Goal: Task Accomplishment & Management: Complete application form

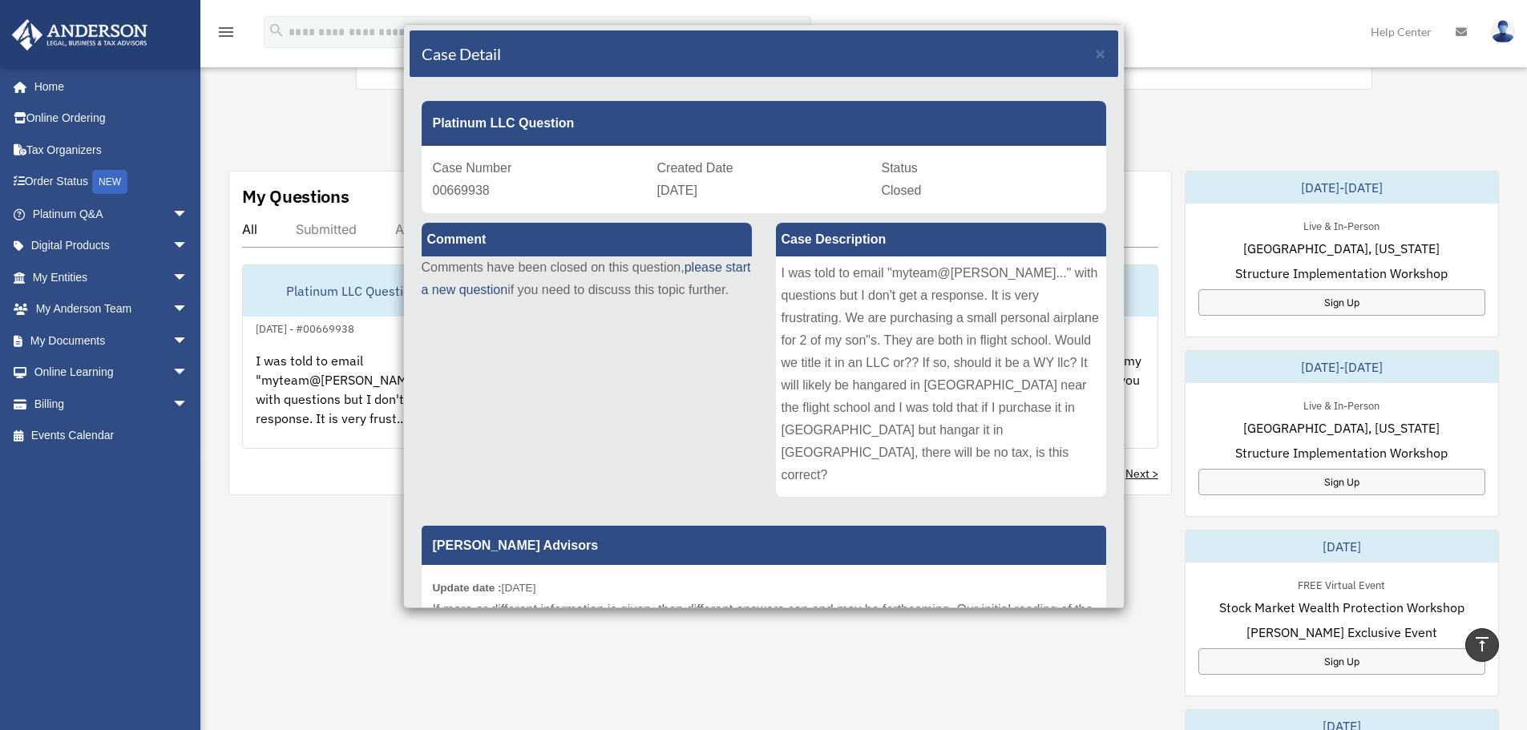
scroll to position [240, 0]
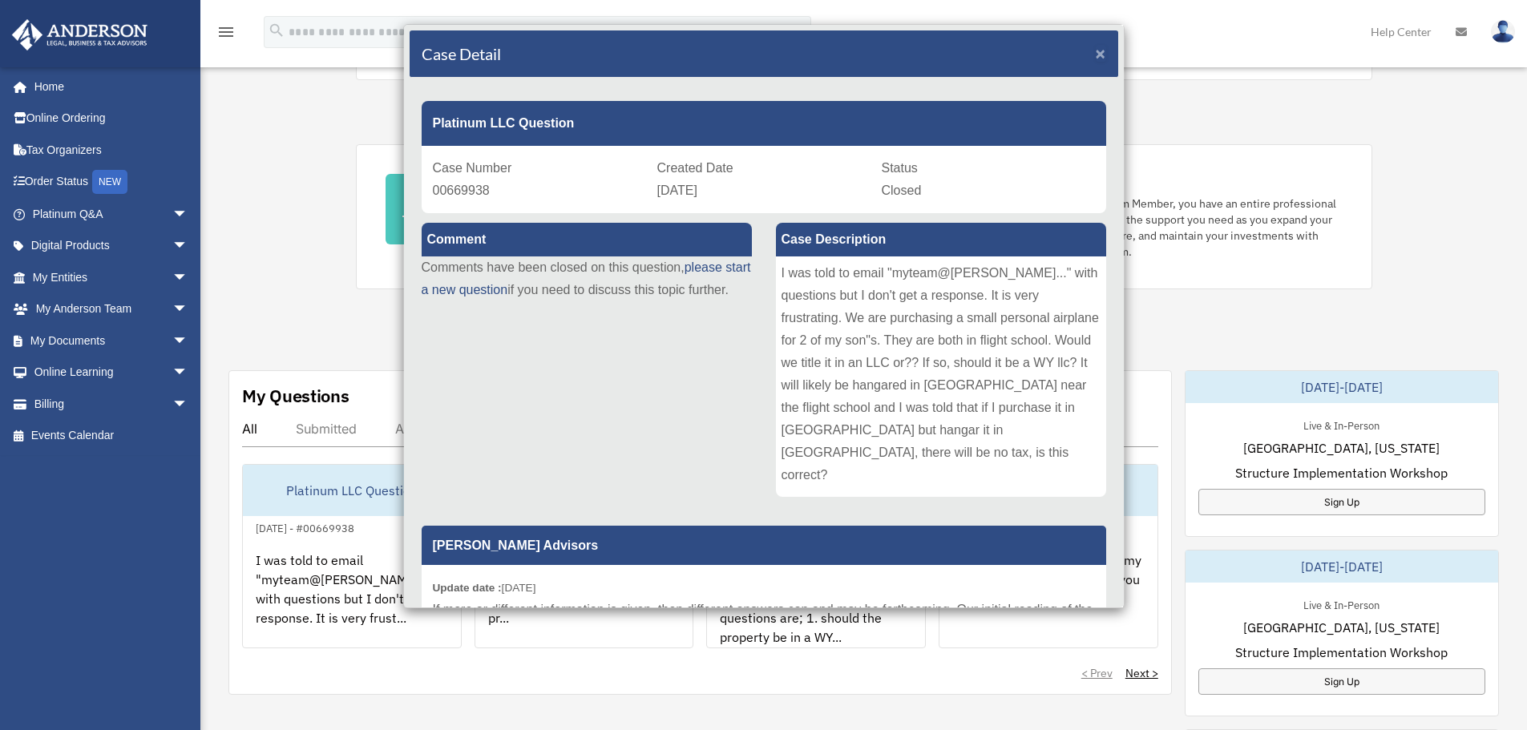
click at [1096, 47] on span "×" at bounding box center [1101, 53] width 10 height 18
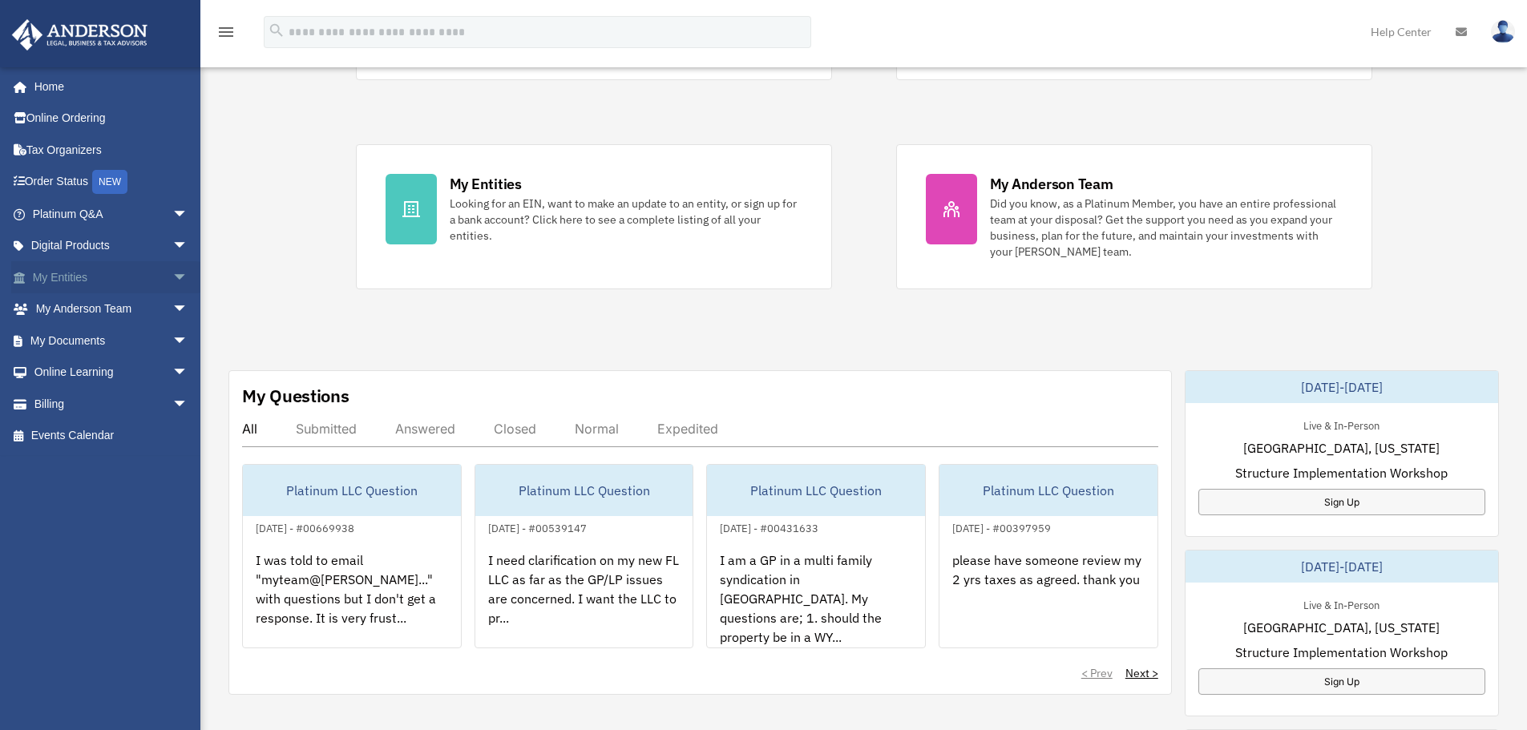
click at [75, 281] on link "My Entities arrow_drop_down" at bounding box center [111, 277] width 201 height 32
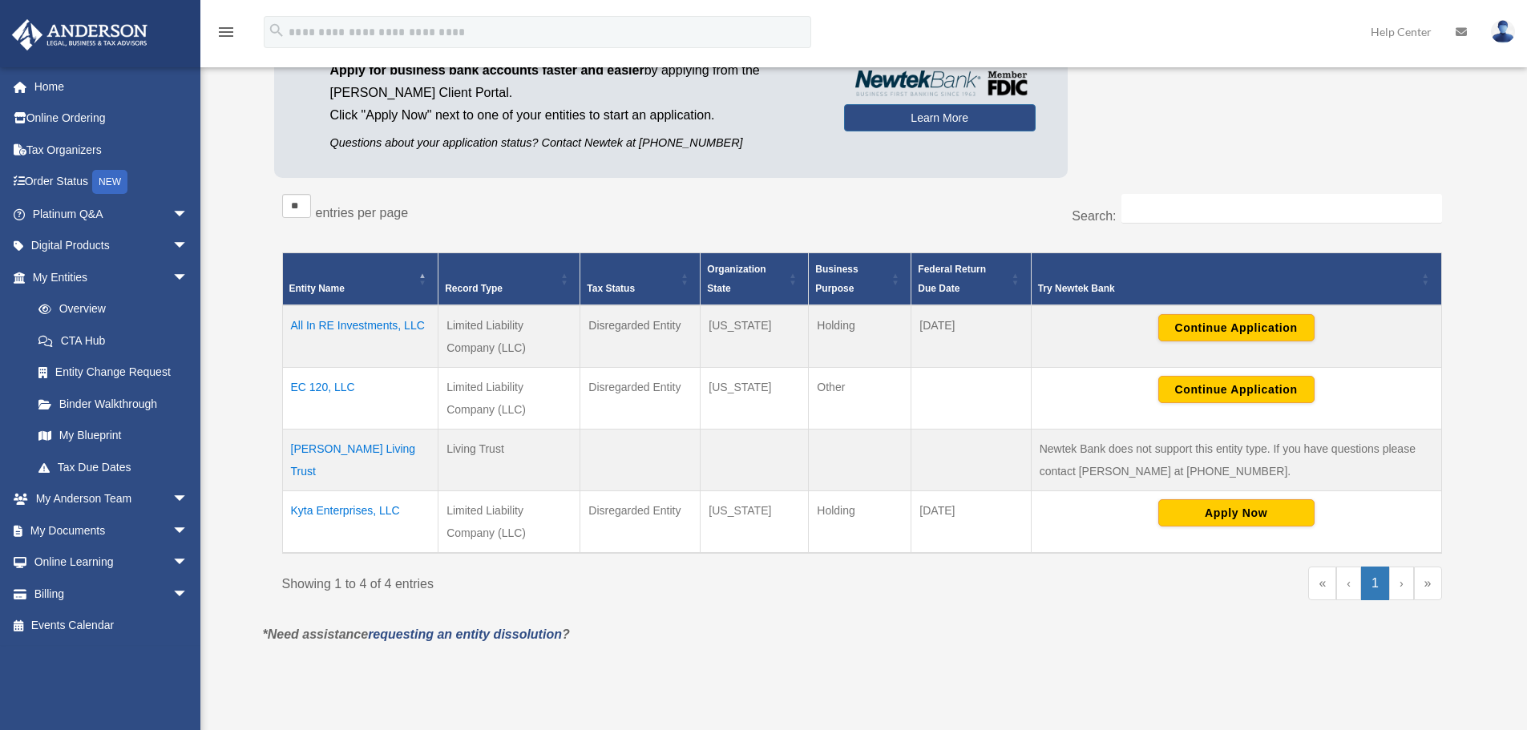
scroll to position [160, 0]
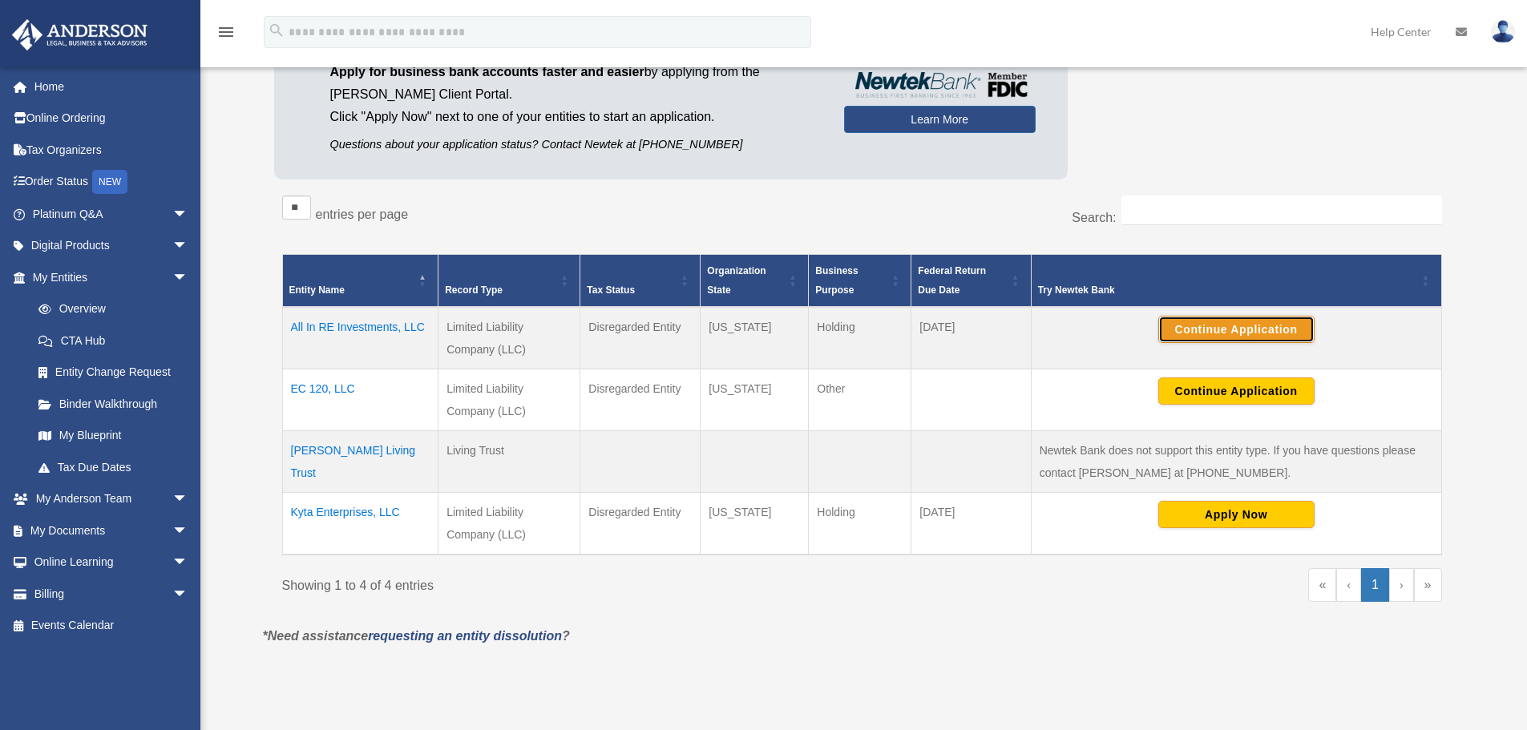
click at [1247, 329] on button "Continue Application" at bounding box center [1236, 329] width 156 height 27
click at [337, 324] on td "All In RE Investments, LLC" at bounding box center [360, 338] width 156 height 63
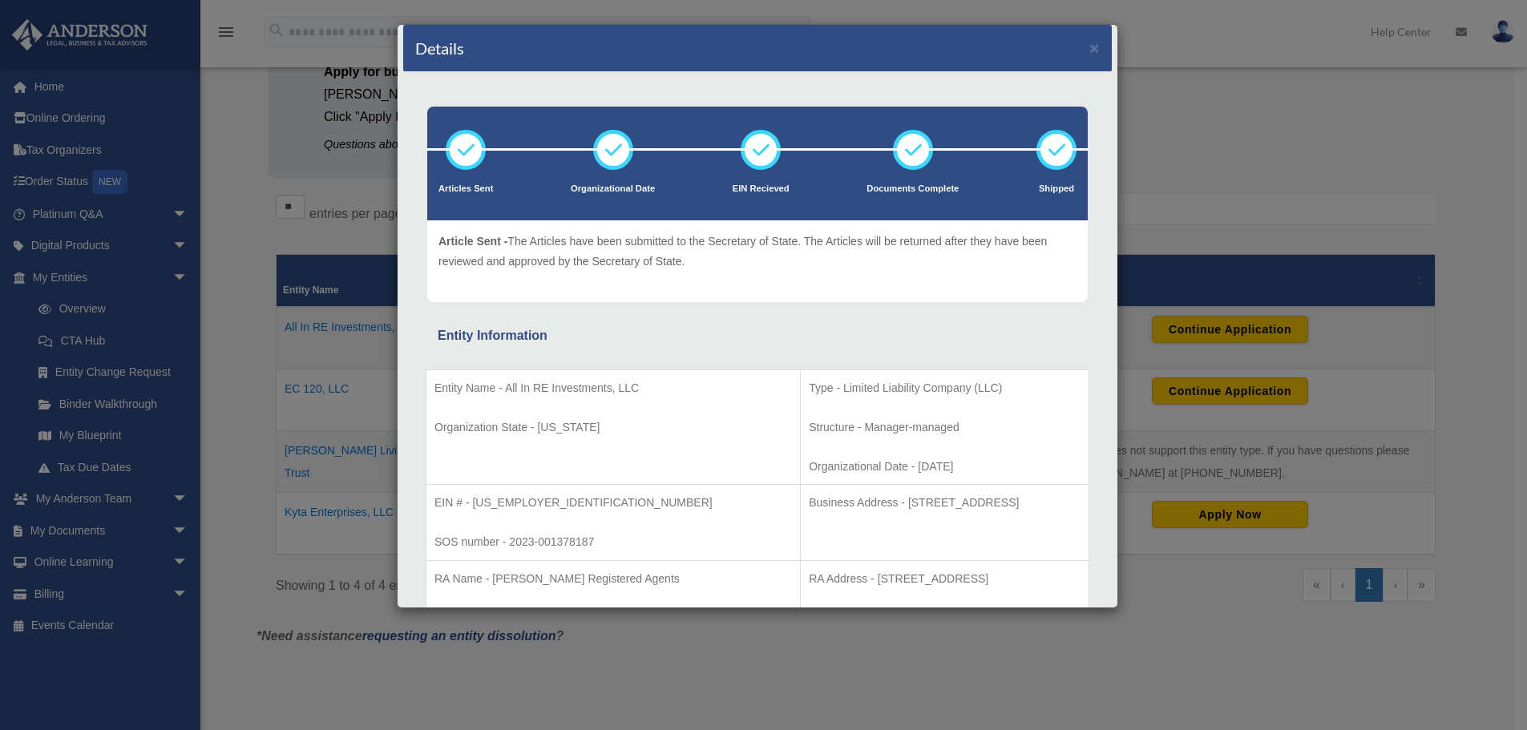
scroll to position [0, 0]
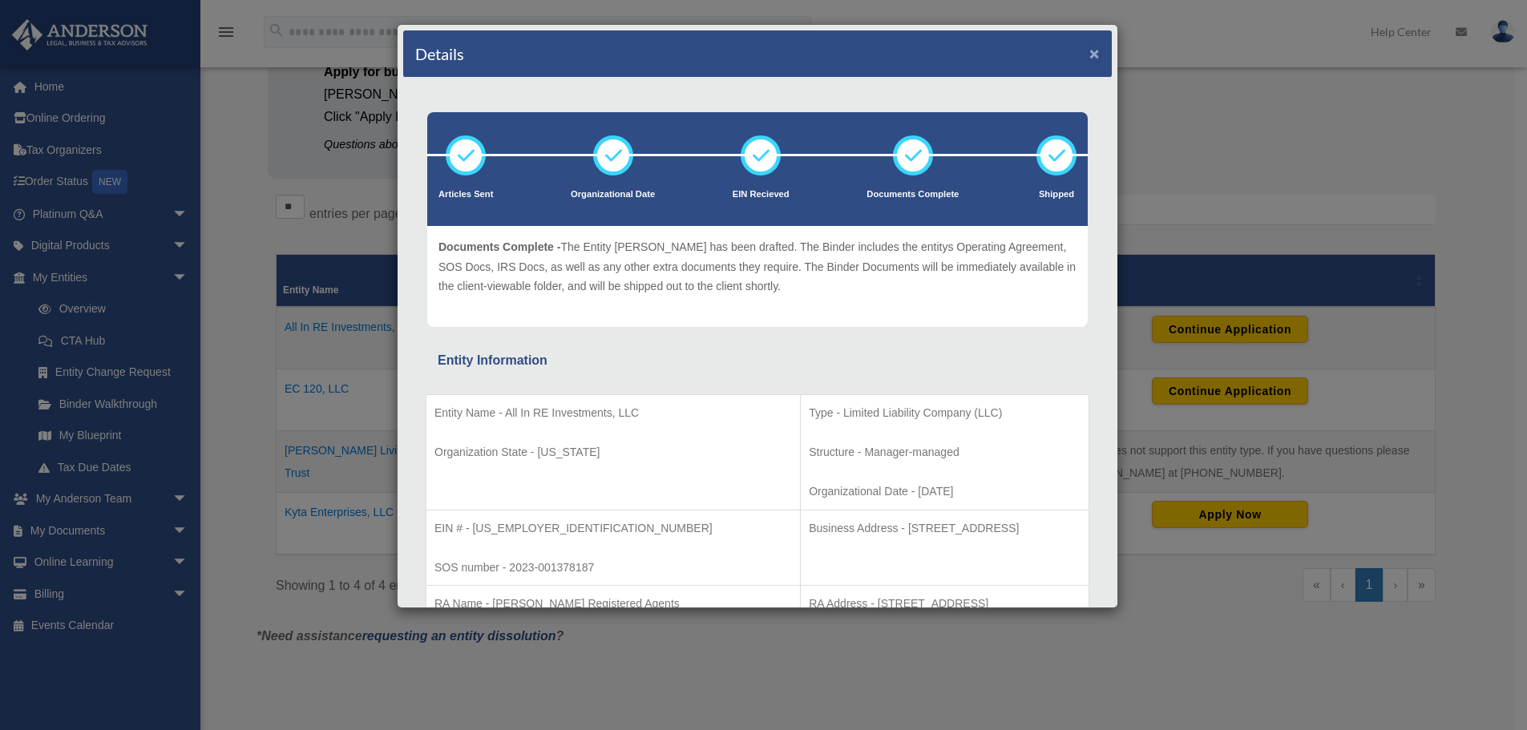
click at [1089, 52] on button "×" at bounding box center [1094, 53] width 10 height 17
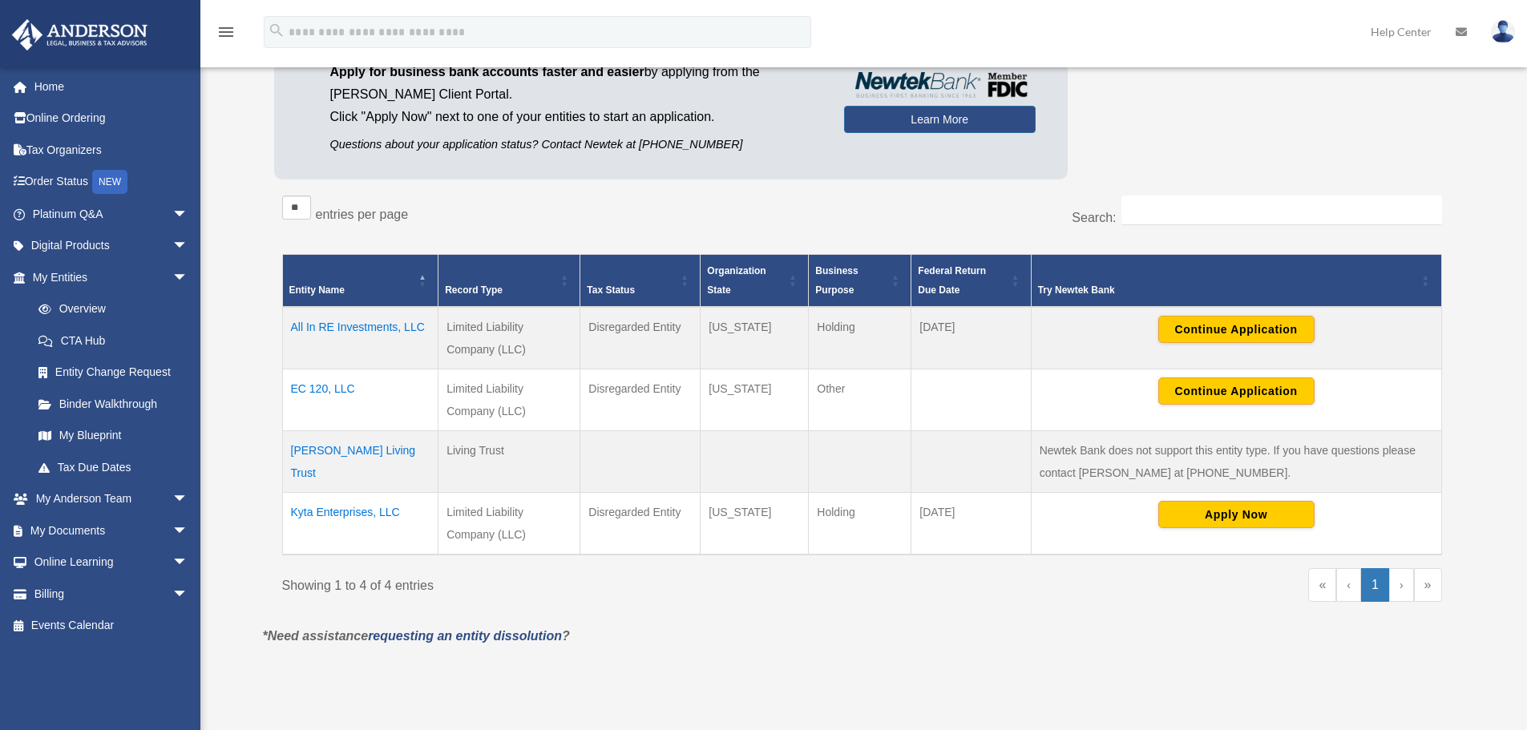
click at [359, 514] on td "Kyta Enterprises, LLC" at bounding box center [360, 524] width 156 height 63
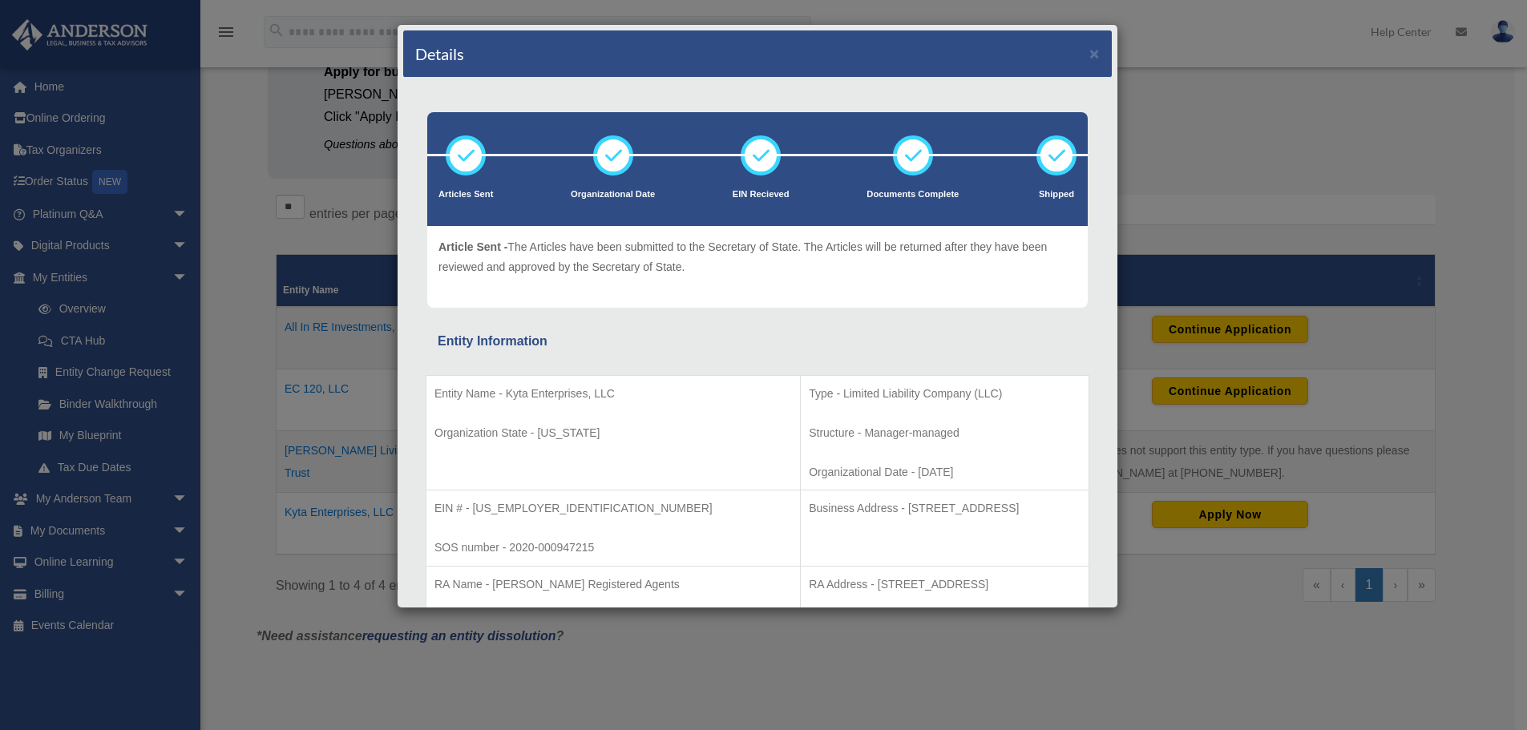
click at [334, 320] on div "Details × Articles Sent Organizational Date" at bounding box center [763, 365] width 1527 height 730
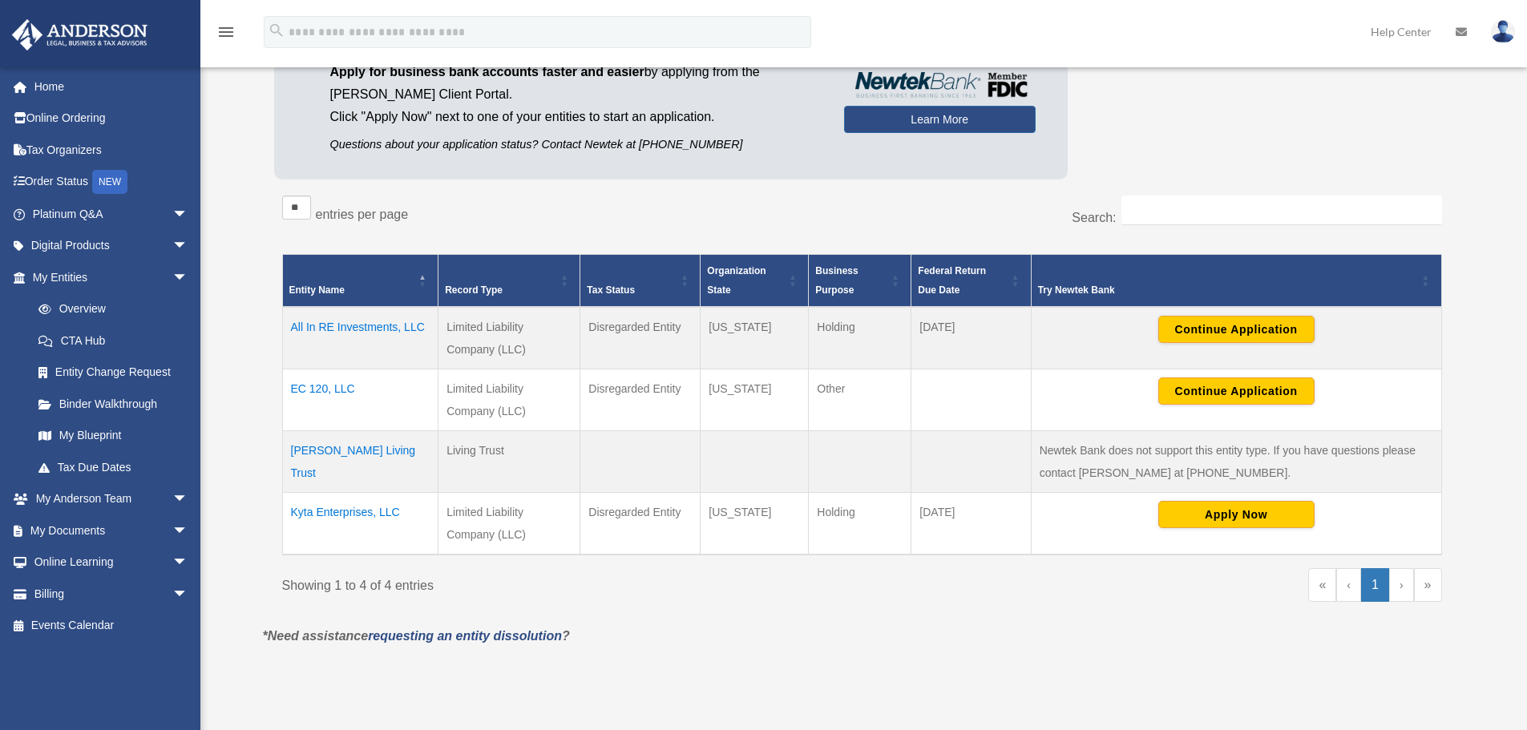
click at [356, 326] on td "All In RE Investments, LLC" at bounding box center [360, 338] width 156 height 63
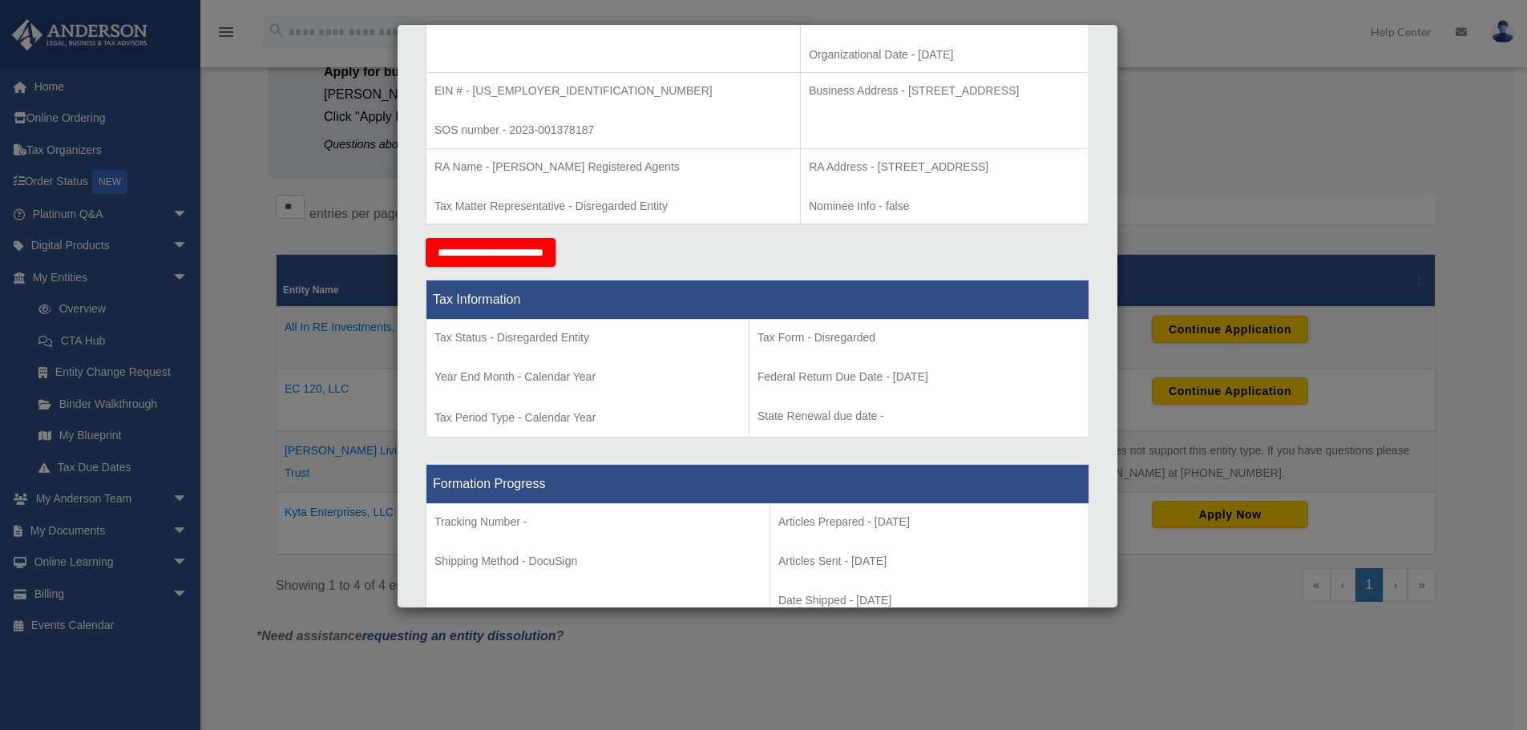
scroll to position [401, 0]
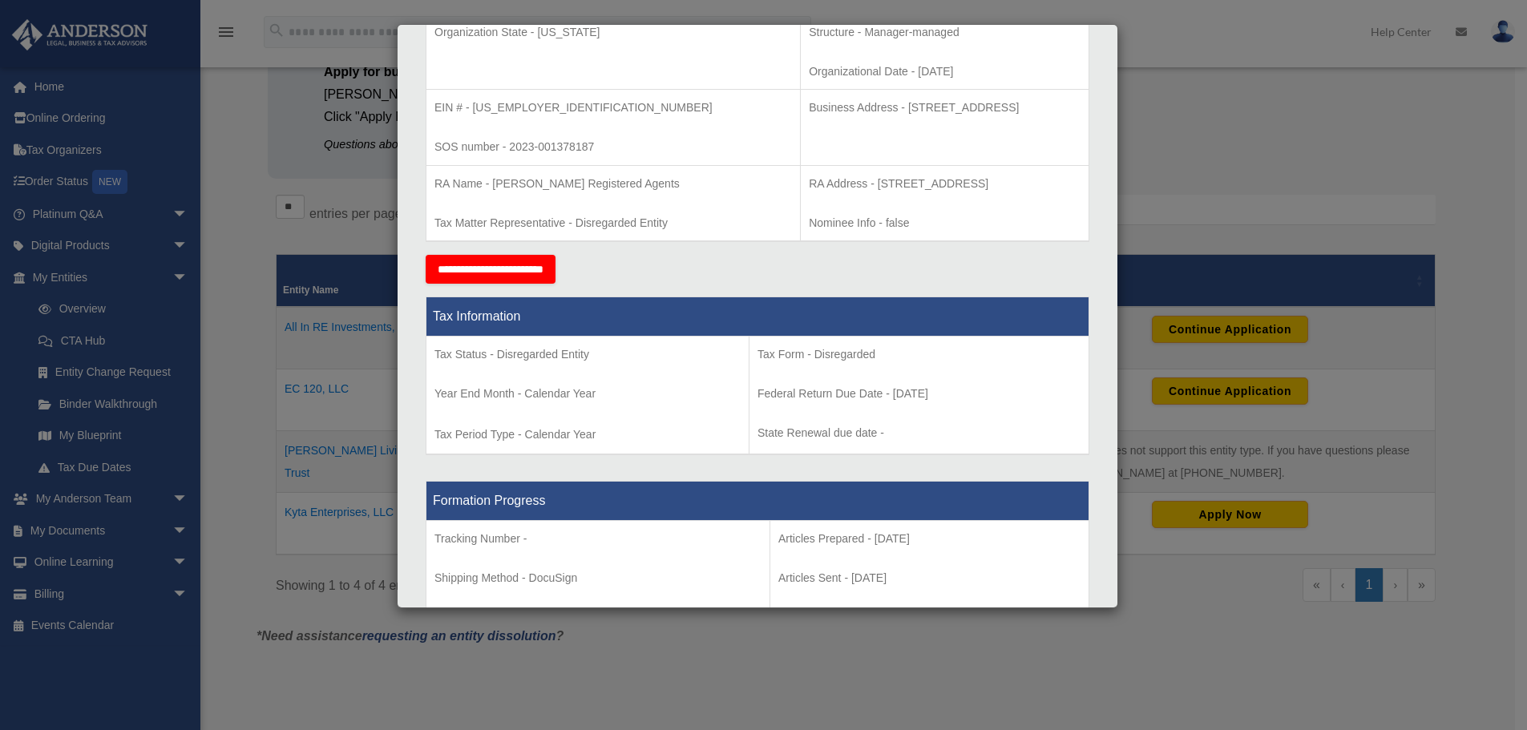
click at [1212, 112] on div "Details × Articles Sent Organizational Date" at bounding box center [763, 365] width 1527 height 730
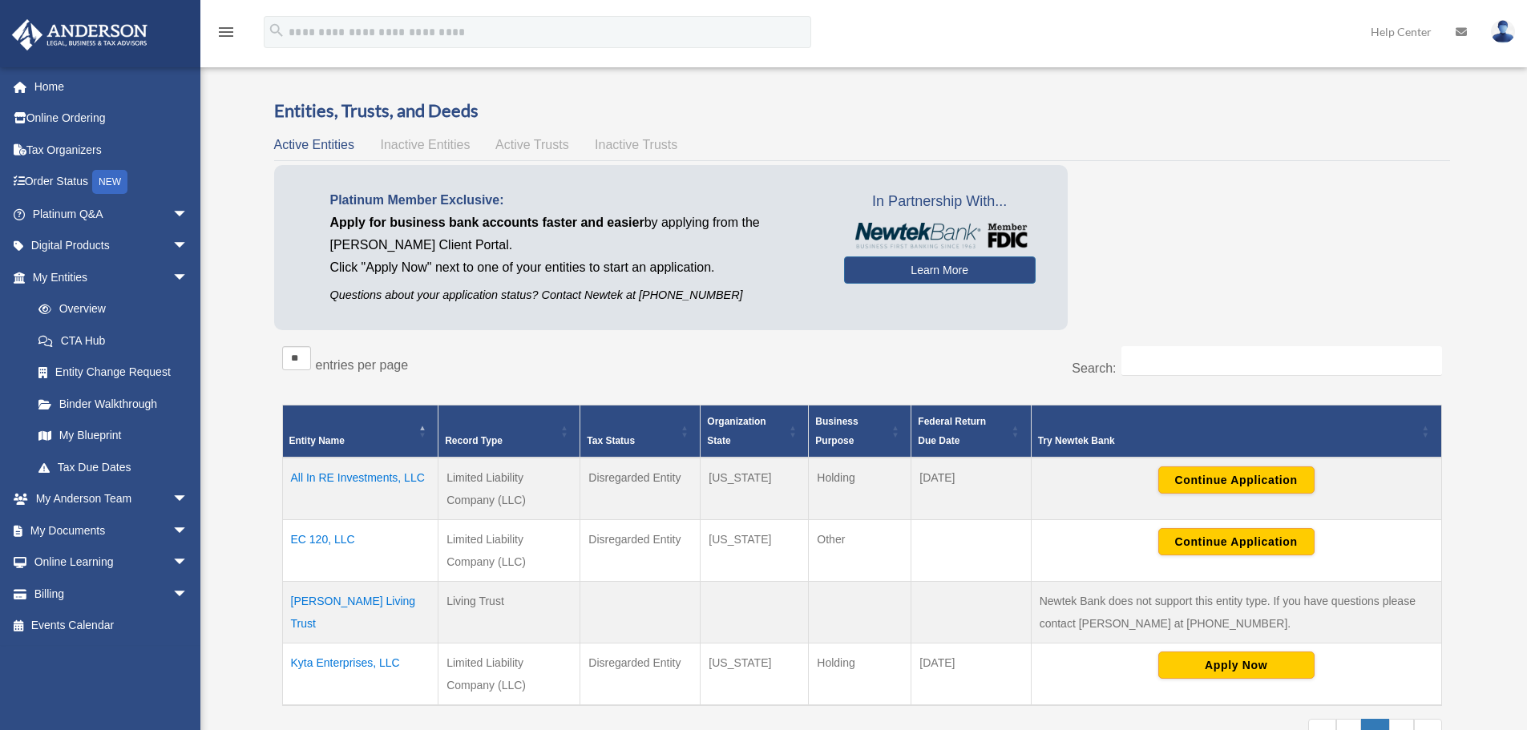
scroll to position [0, 0]
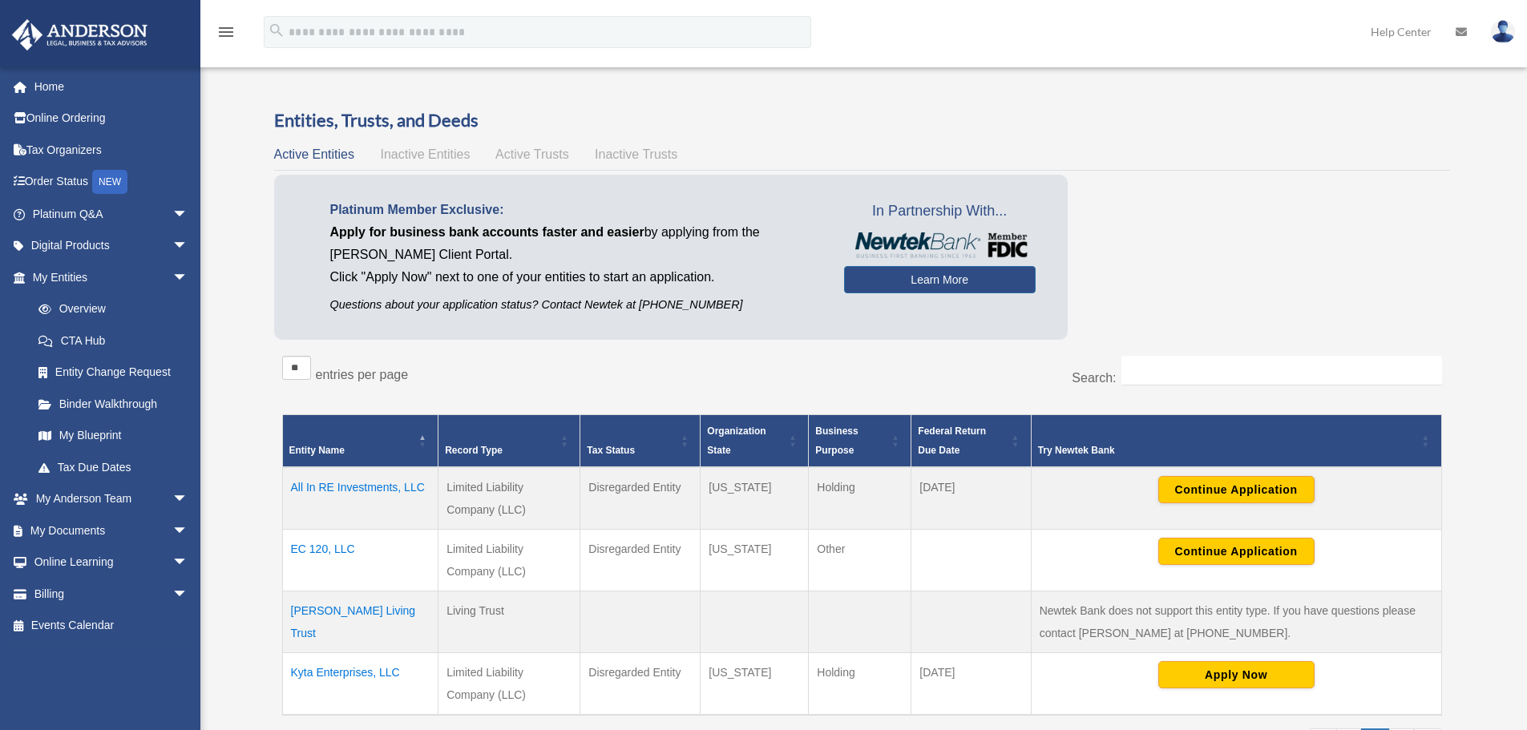
click at [547, 151] on span "Active Trusts" at bounding box center [532, 154] width 74 height 14
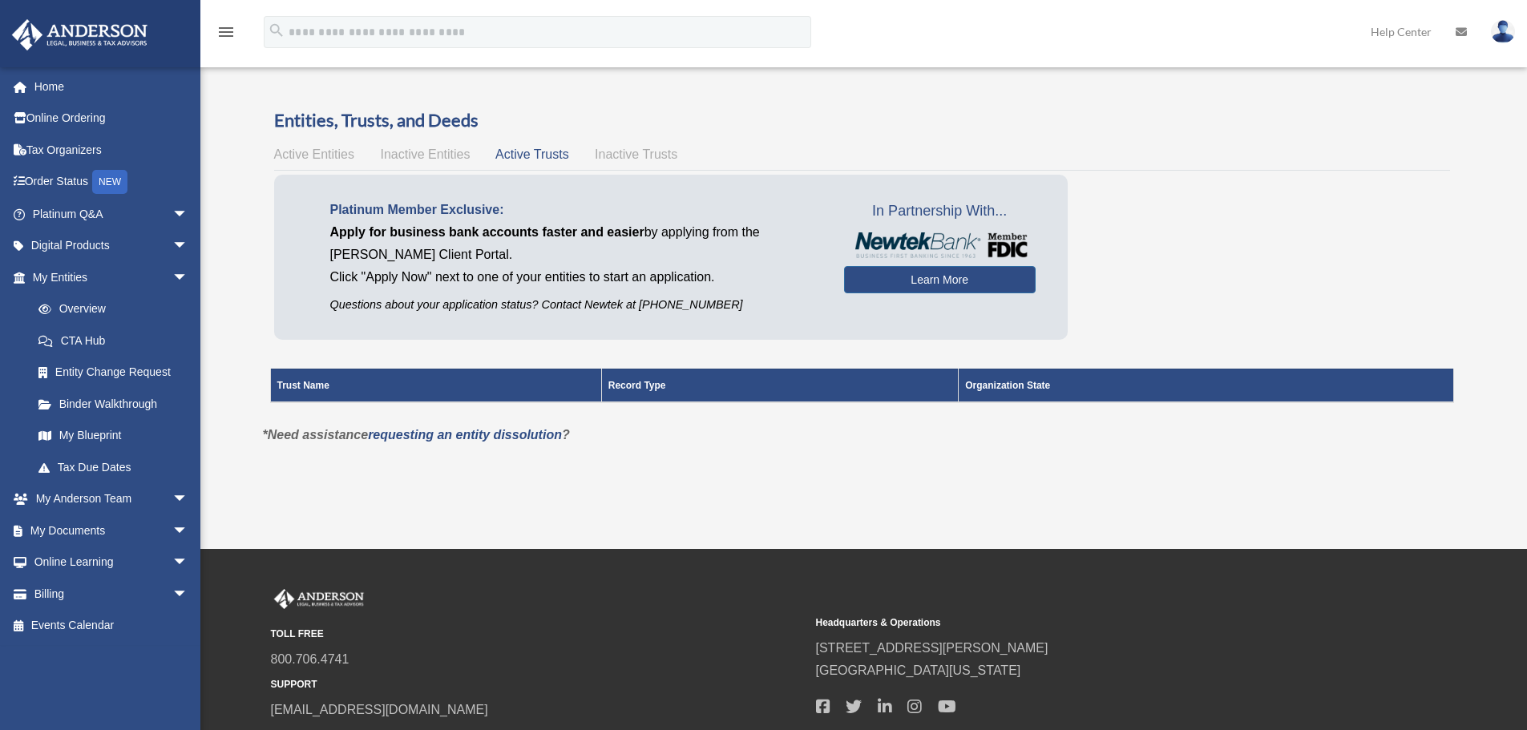
click at [627, 155] on span "Inactive Trusts" at bounding box center [636, 154] width 83 height 14
click at [426, 154] on span "Inactive Entities" at bounding box center [425, 154] width 90 height 14
click at [333, 155] on span "Active Entities" at bounding box center [314, 154] width 80 height 14
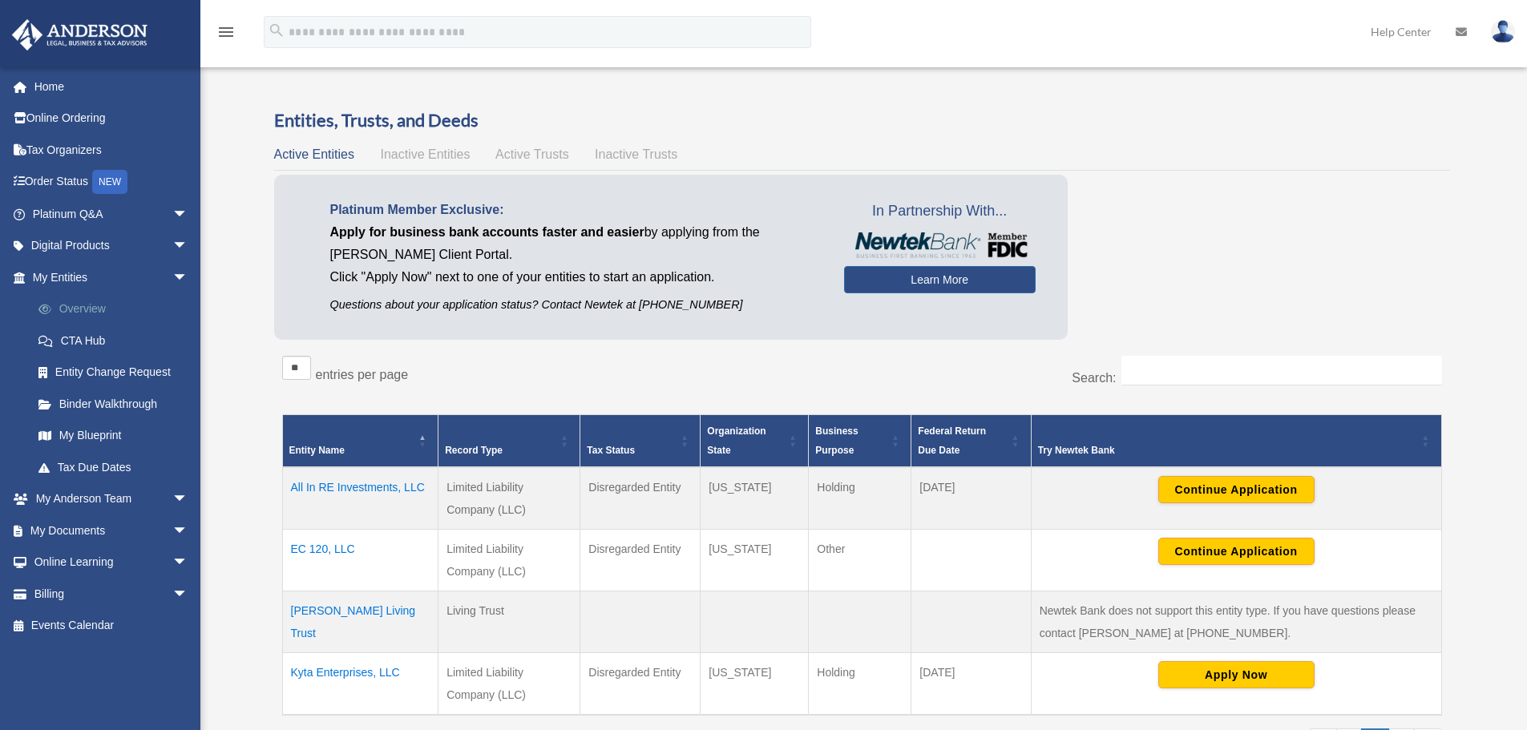
click at [97, 305] on link "Overview" at bounding box center [117, 309] width 190 height 32
click at [67, 273] on link "My Entities arrow_drop_down" at bounding box center [111, 277] width 201 height 32
click at [337, 481] on td "All In RE Investments, LLC" at bounding box center [360, 498] width 156 height 63
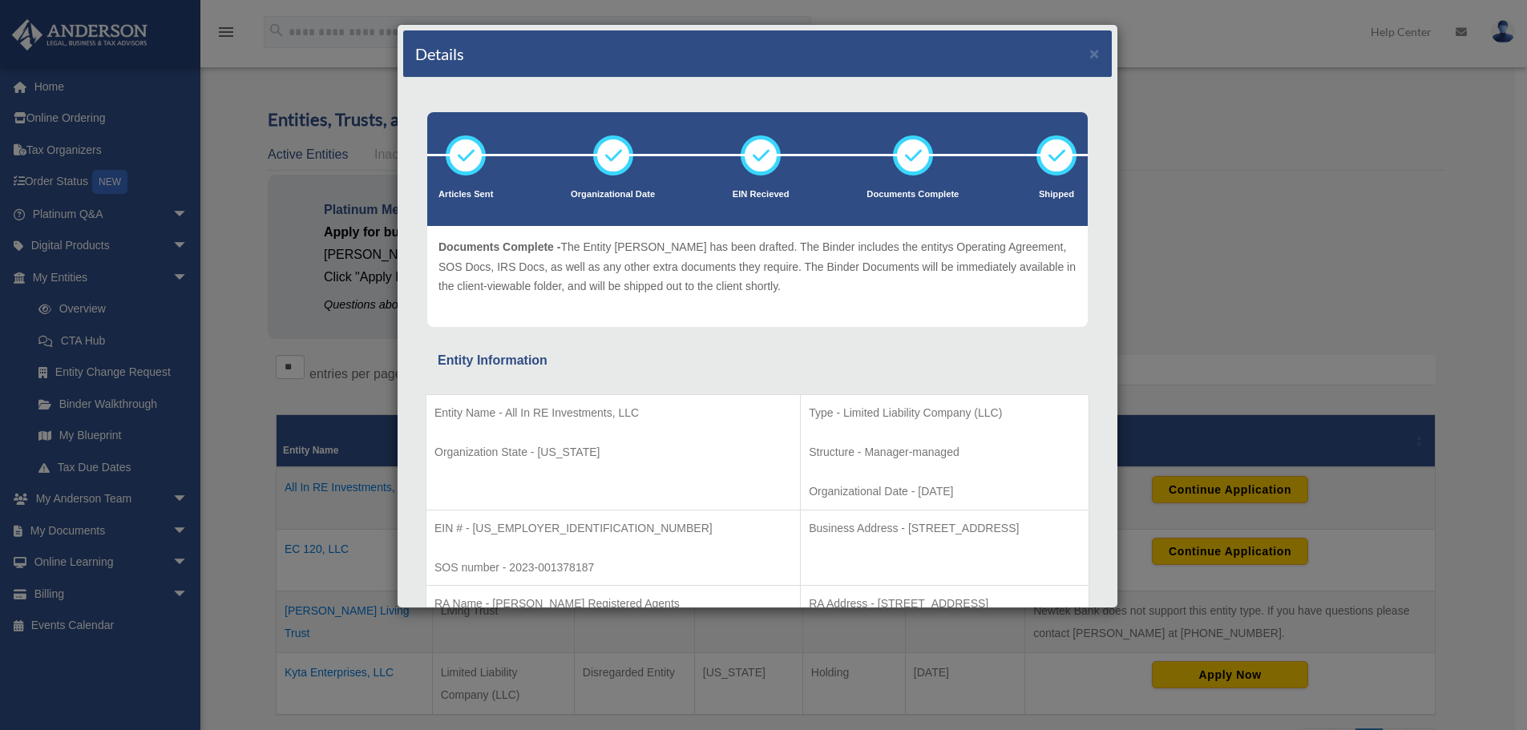
click at [1457, 175] on div "Details × Articles Sent Organizational Date" at bounding box center [763, 365] width 1527 height 730
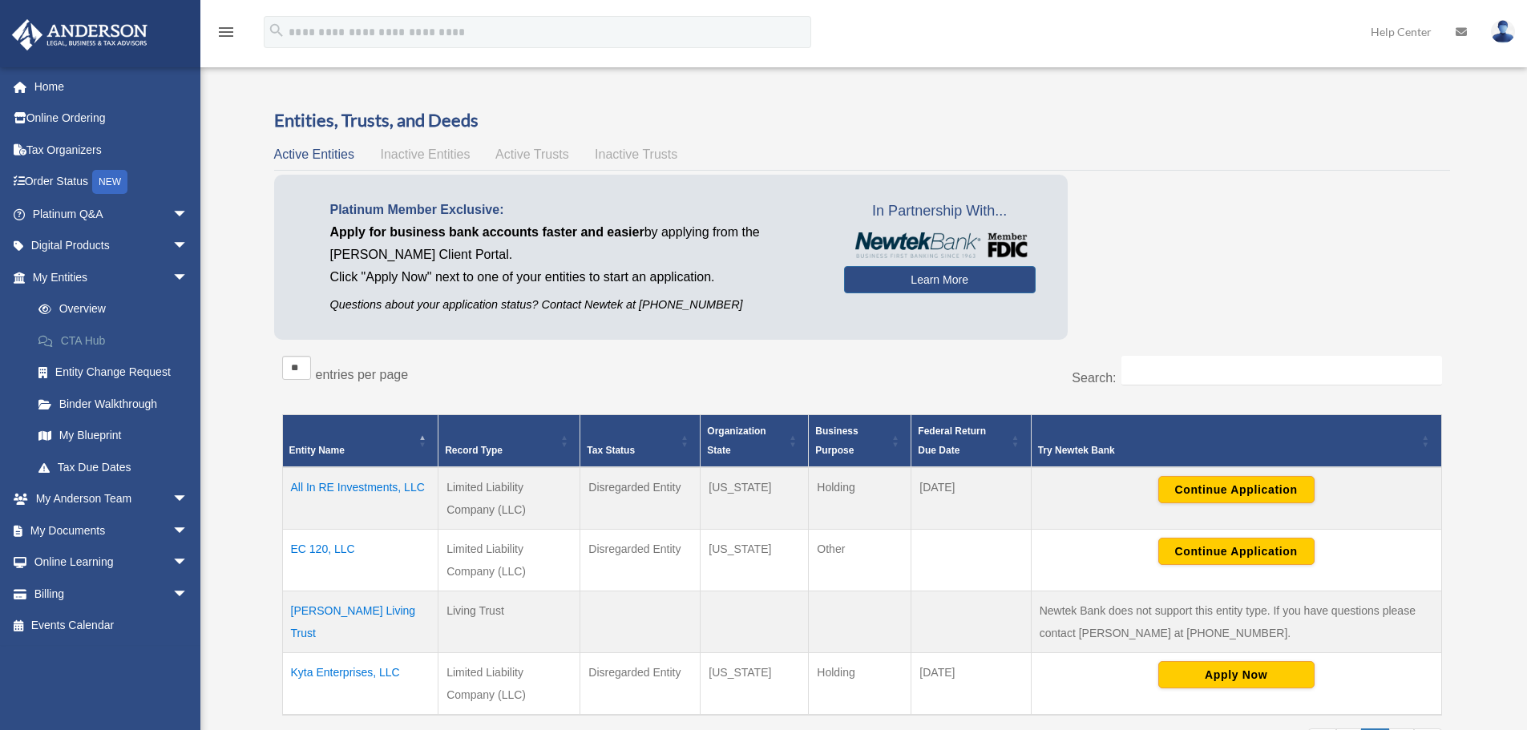
click at [71, 337] on link "CTA Hub" at bounding box center [117, 341] width 190 height 32
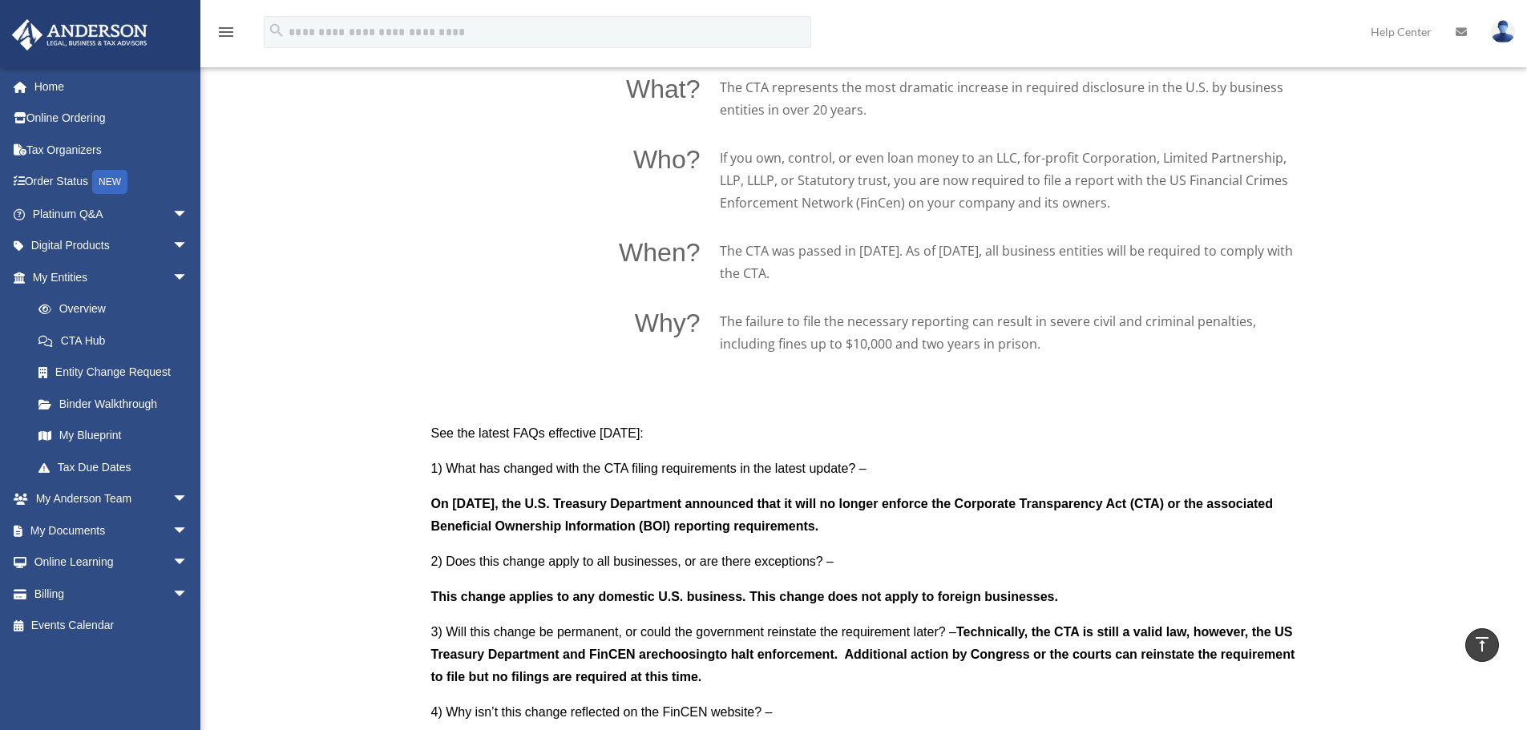
scroll to position [1202, 0]
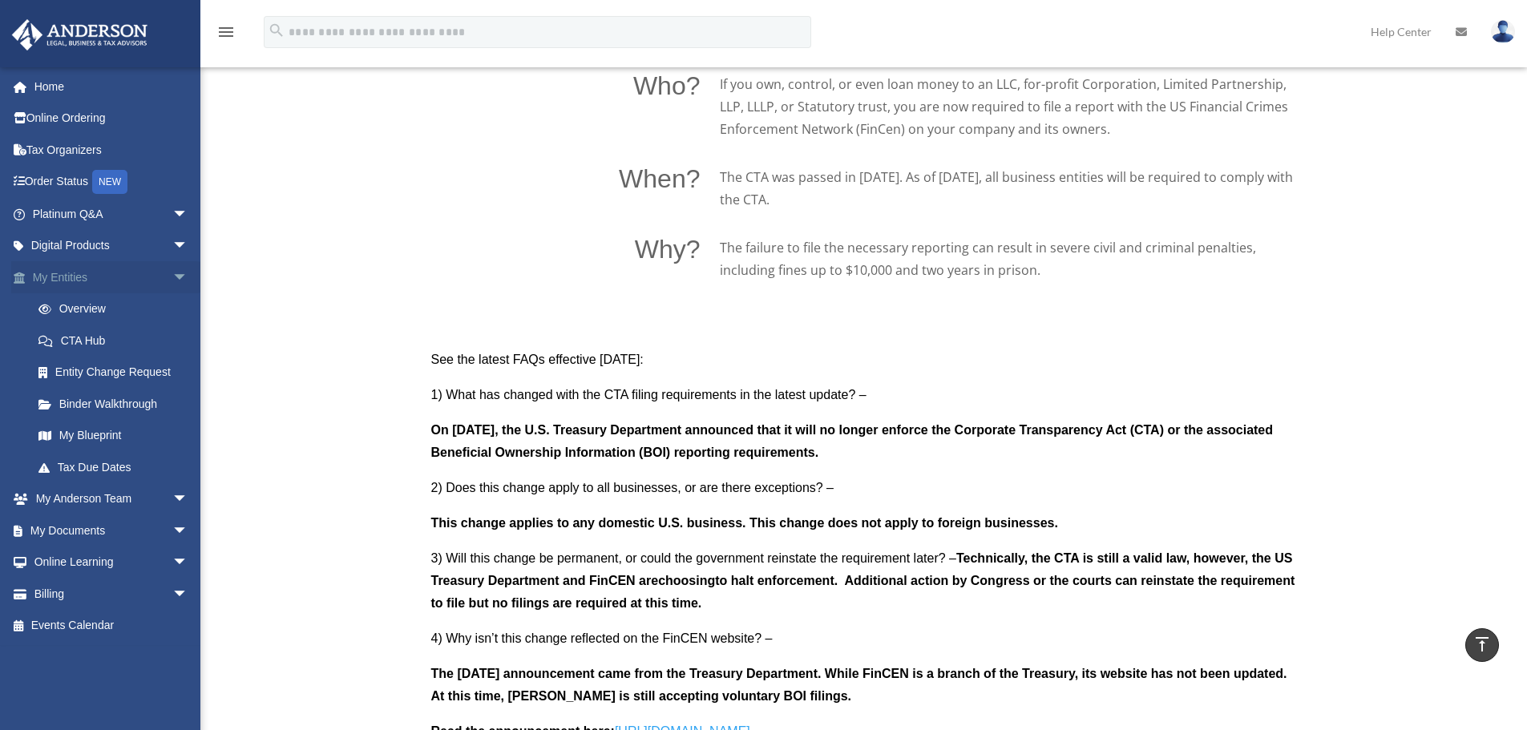
click at [72, 270] on link "My Entities arrow_drop_down" at bounding box center [111, 277] width 201 height 32
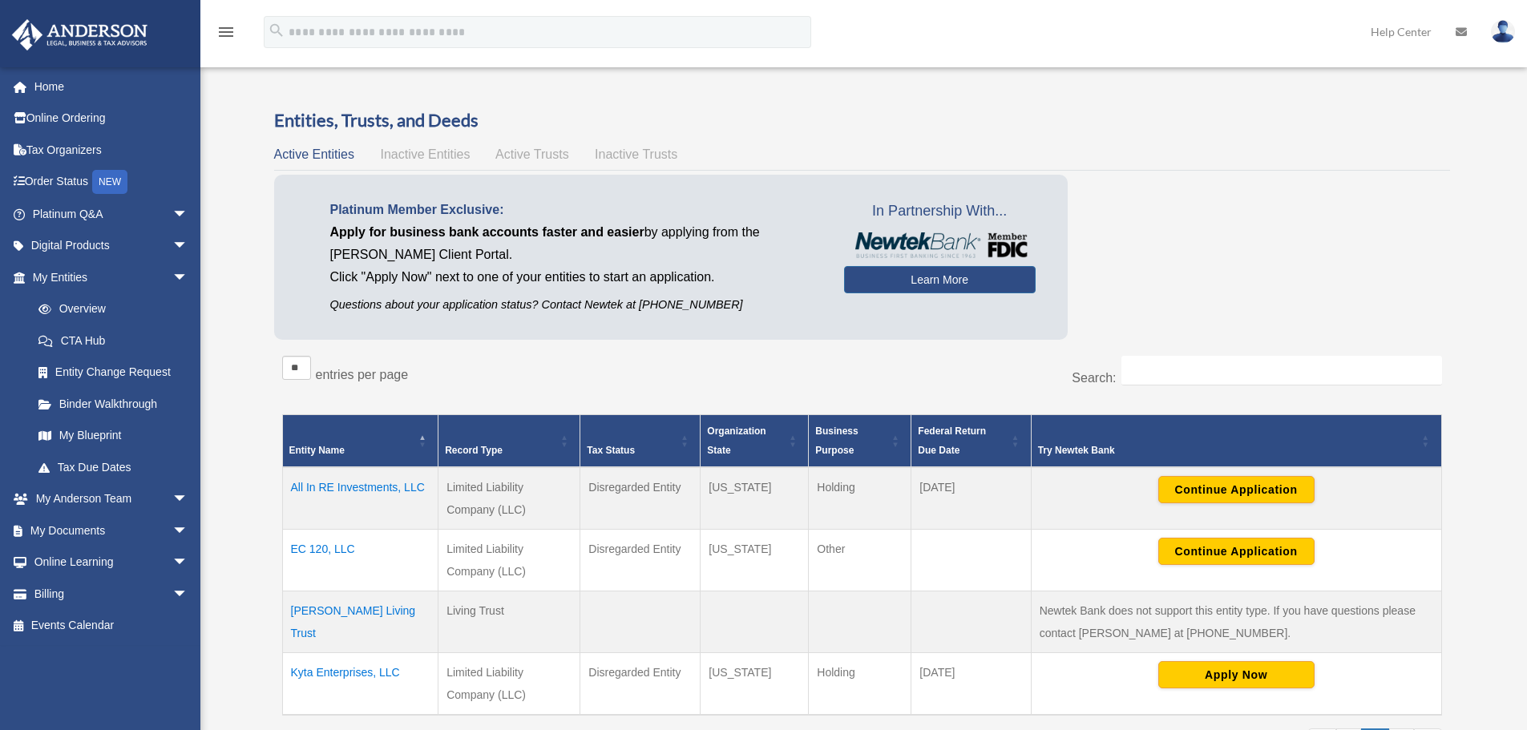
click at [482, 547] on td "Limited Liability Company (LLC)" at bounding box center [509, 561] width 142 height 62
click at [316, 543] on td "EC 120, LLC" at bounding box center [360, 561] width 156 height 62
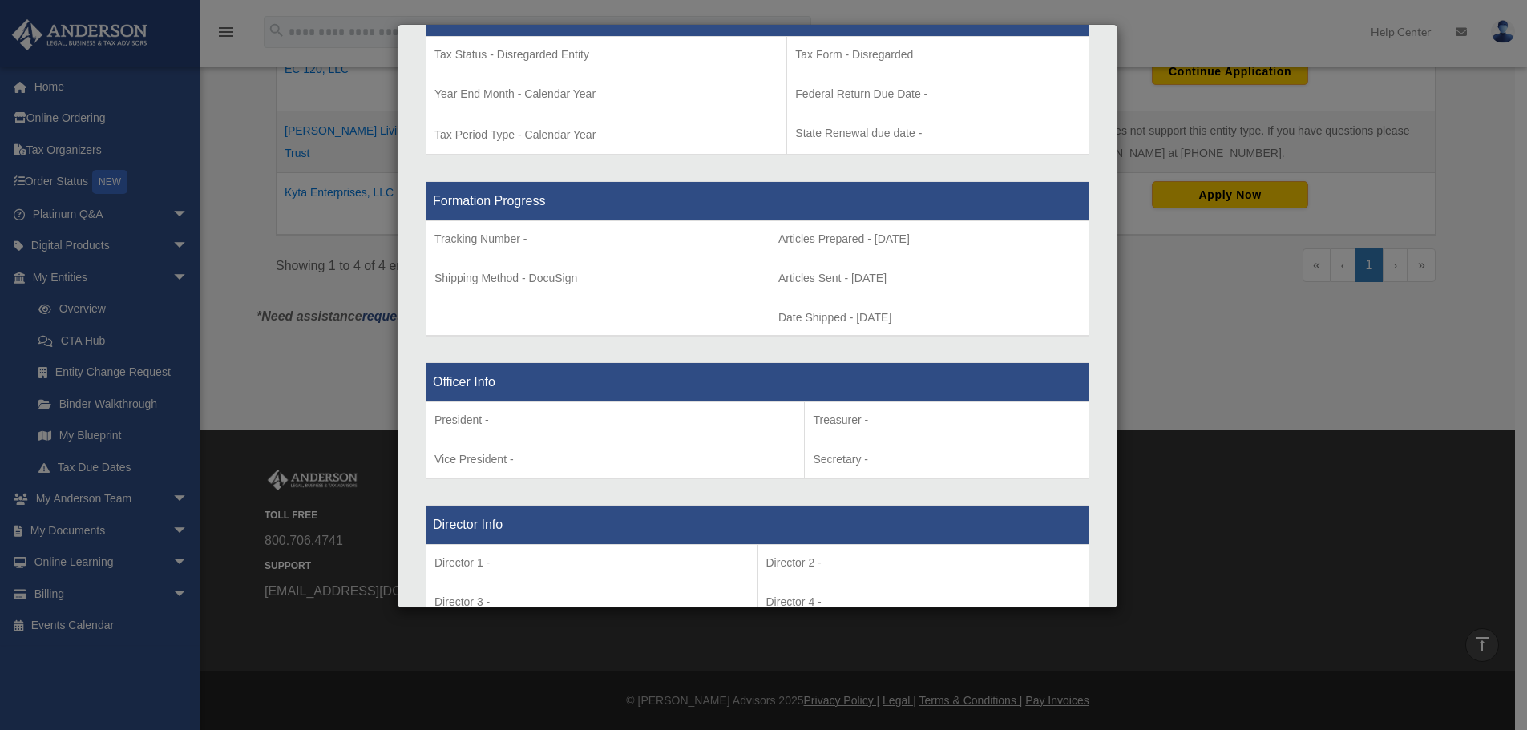
scroll to position [721, 0]
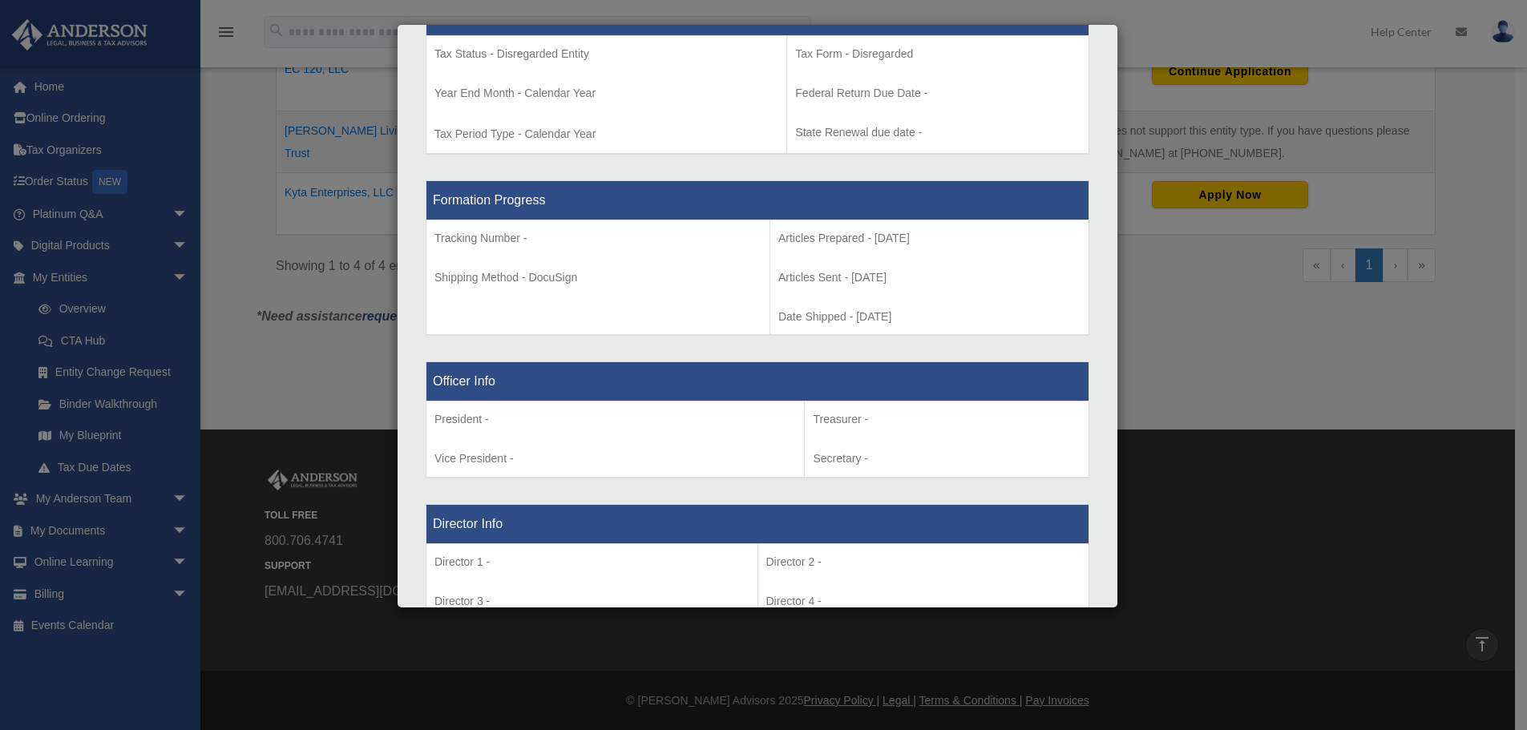
click at [54, 149] on div "Details × Articles Sent Organizational Date" at bounding box center [763, 365] width 1527 height 730
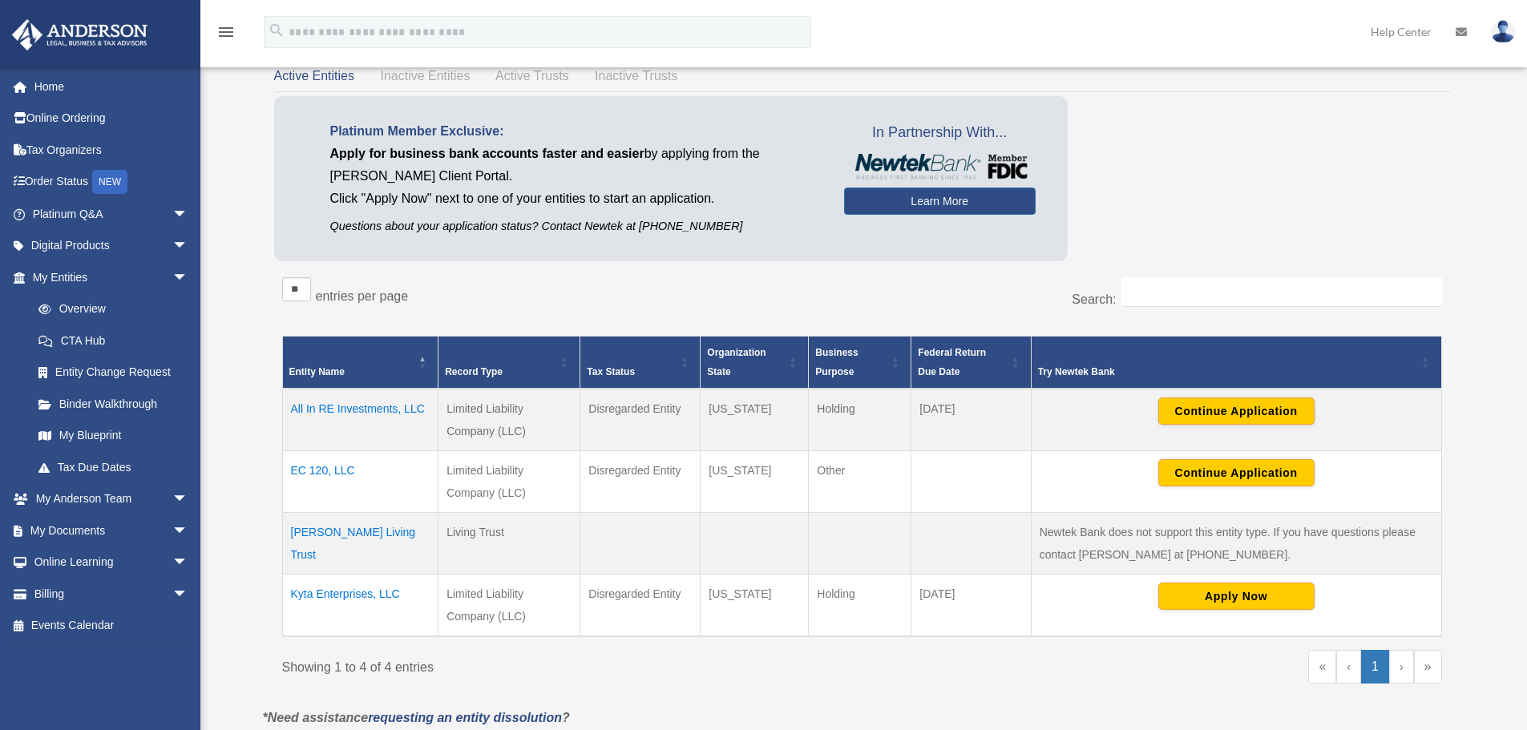
scroll to position [80, 0]
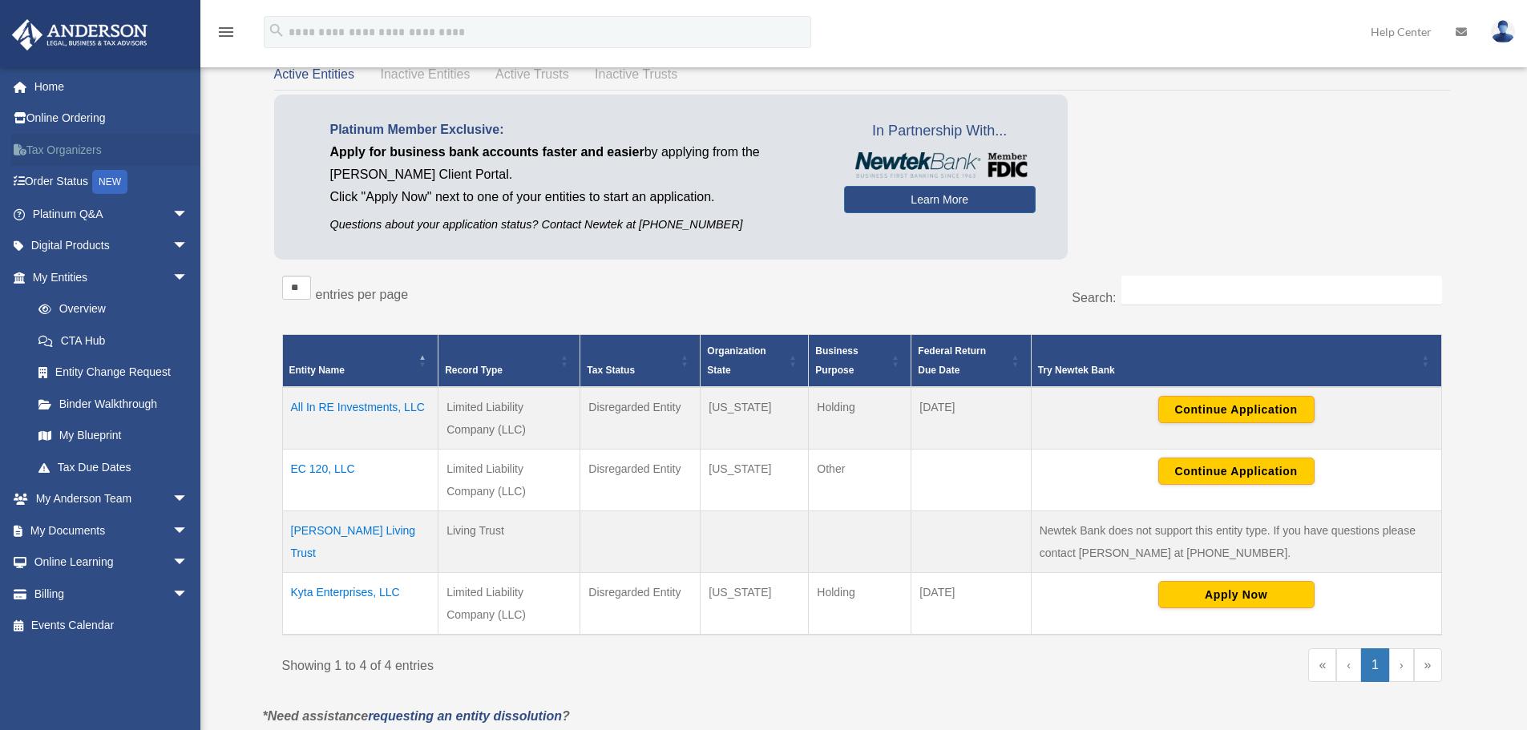
click at [54, 150] on link "Tax Organizers" at bounding box center [111, 150] width 201 height 32
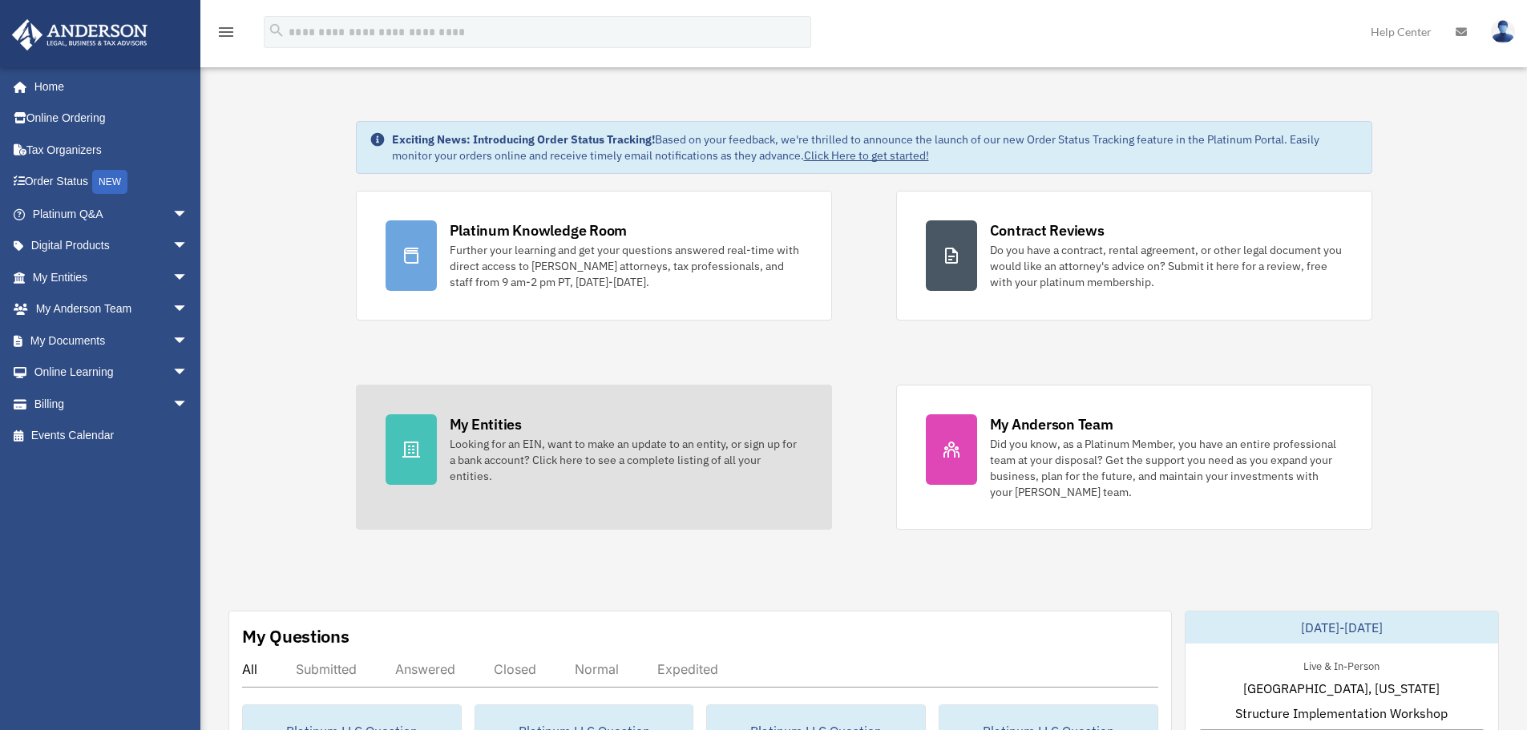
click at [416, 450] on icon at bounding box center [411, 449] width 19 height 19
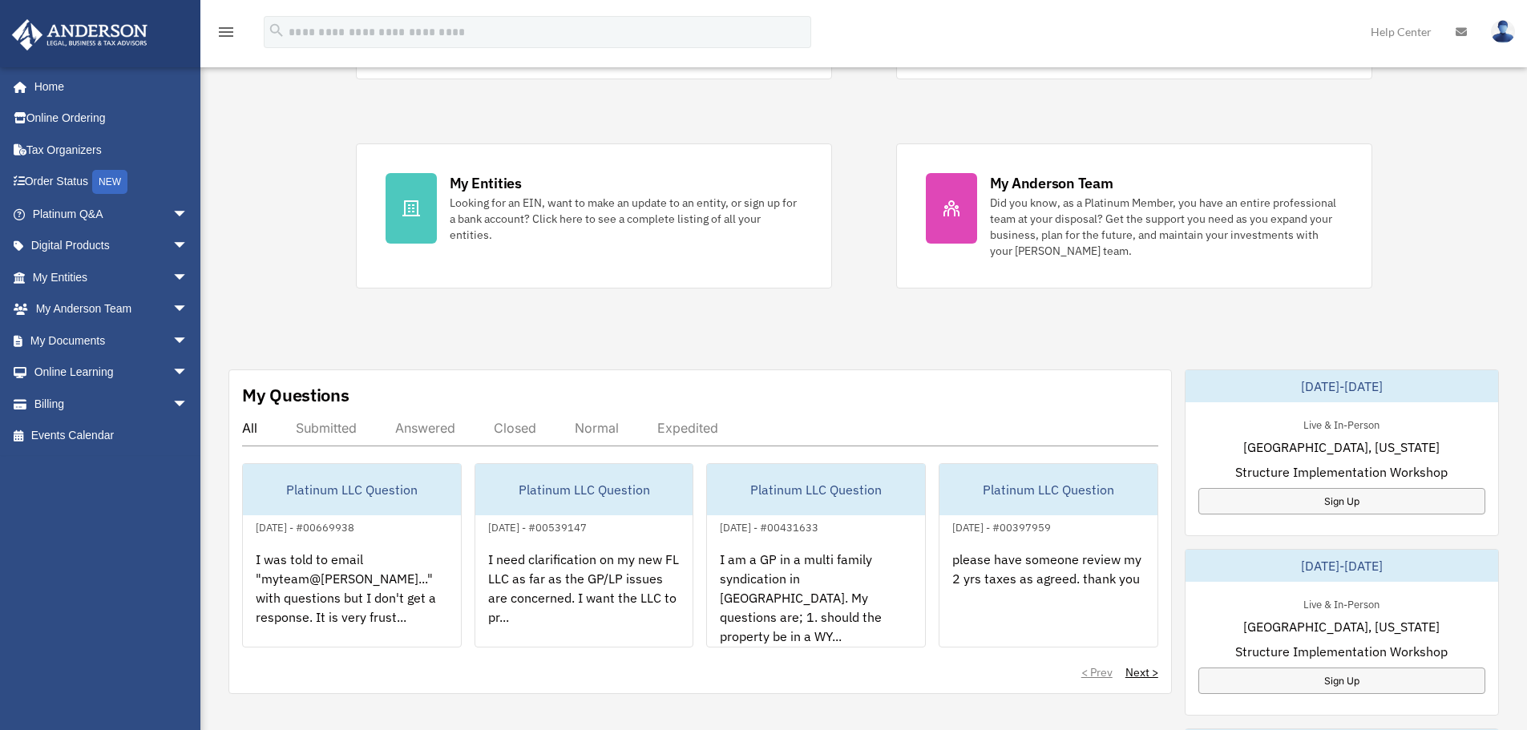
scroll to position [240, 0]
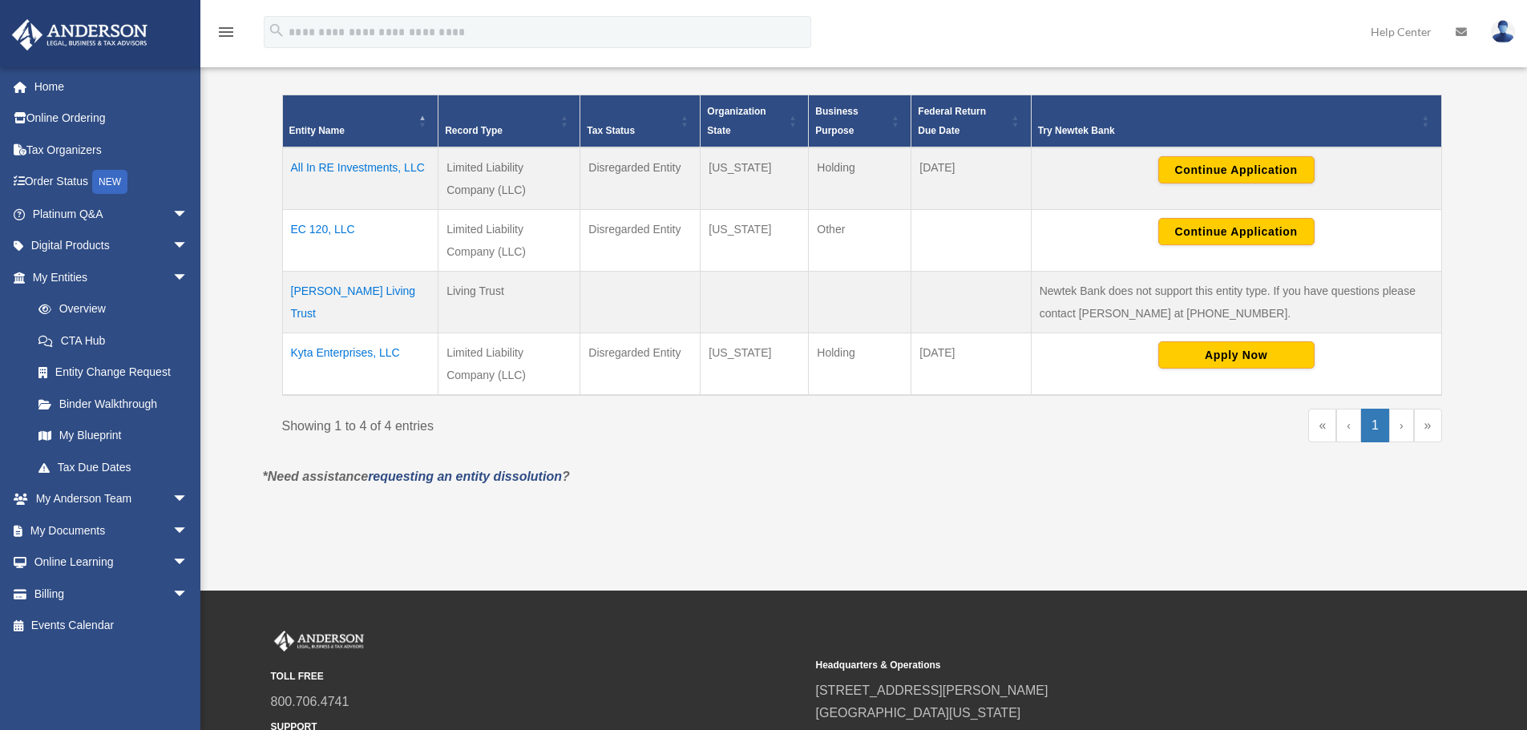
scroll to position [321, 0]
click at [367, 162] on td "All In RE Investments, LLC" at bounding box center [360, 178] width 156 height 63
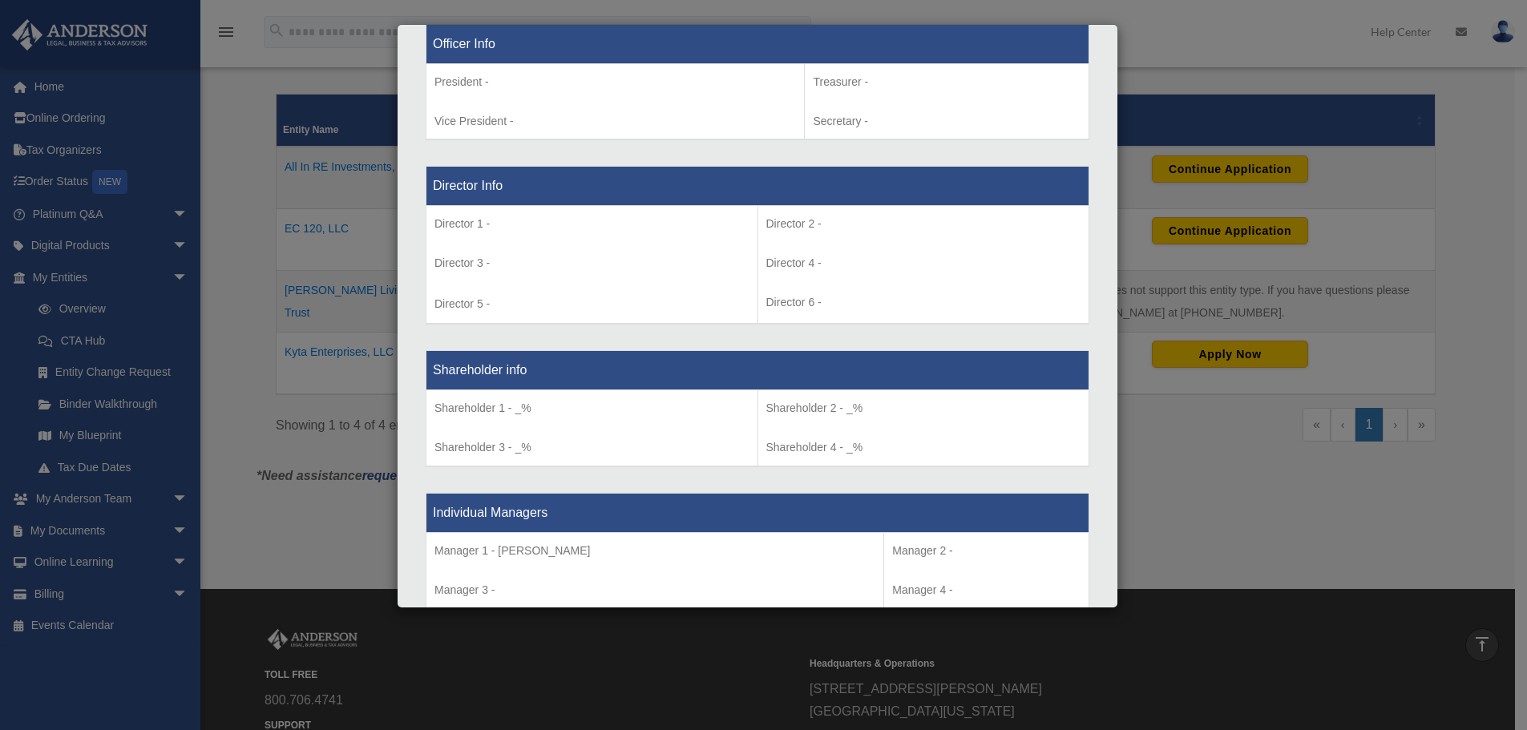
scroll to position [1042, 0]
